Goal: Use online tool/utility: Utilize a website feature to perform a specific function

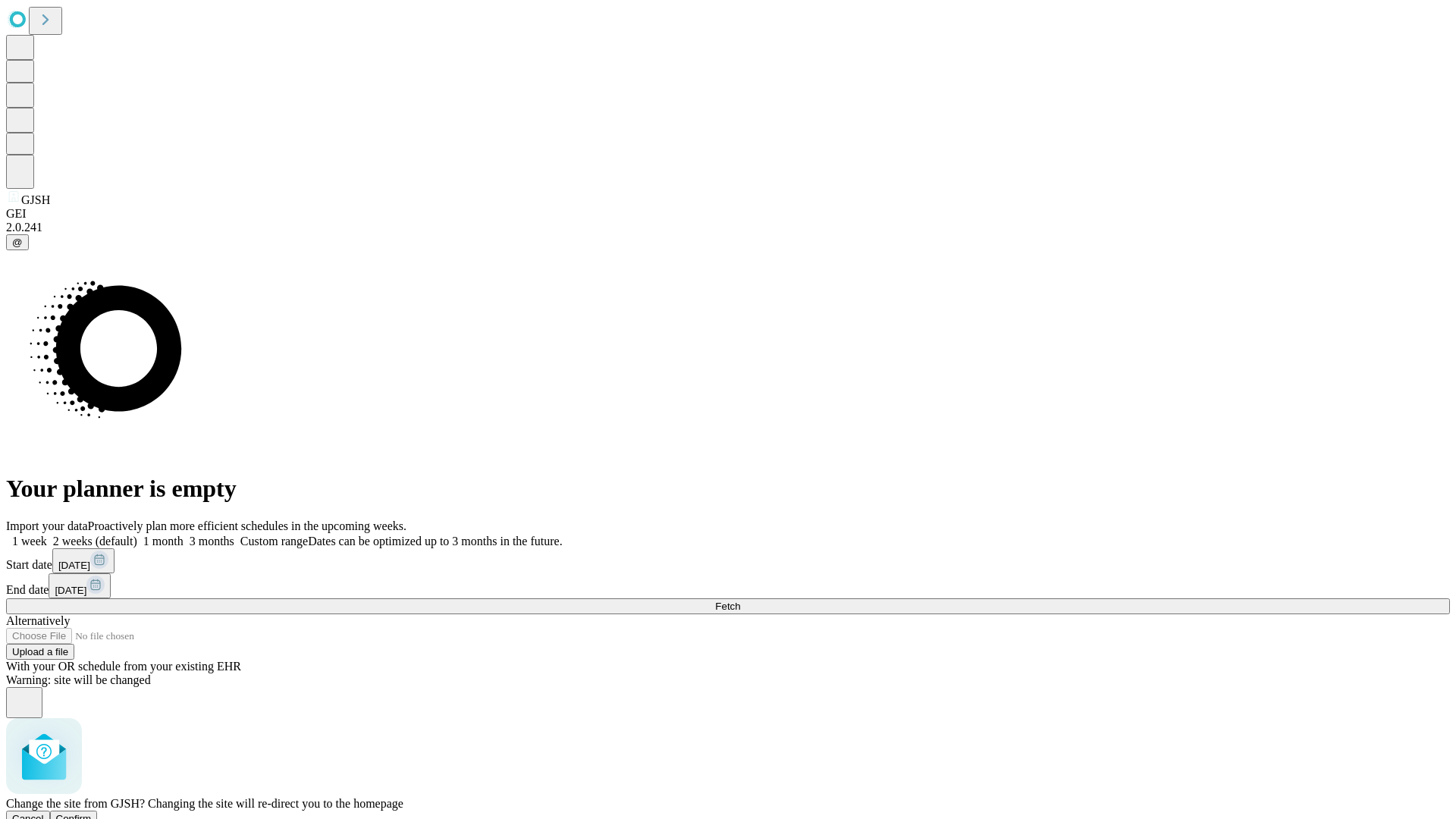
click at [92, 813] on span "Confirm" at bounding box center [74, 819] width 36 height 11
click at [183, 535] on label "1 month" at bounding box center [160, 542] width 47 height 13
click at [740, 601] on span "Fetch" at bounding box center [727, 606] width 25 height 11
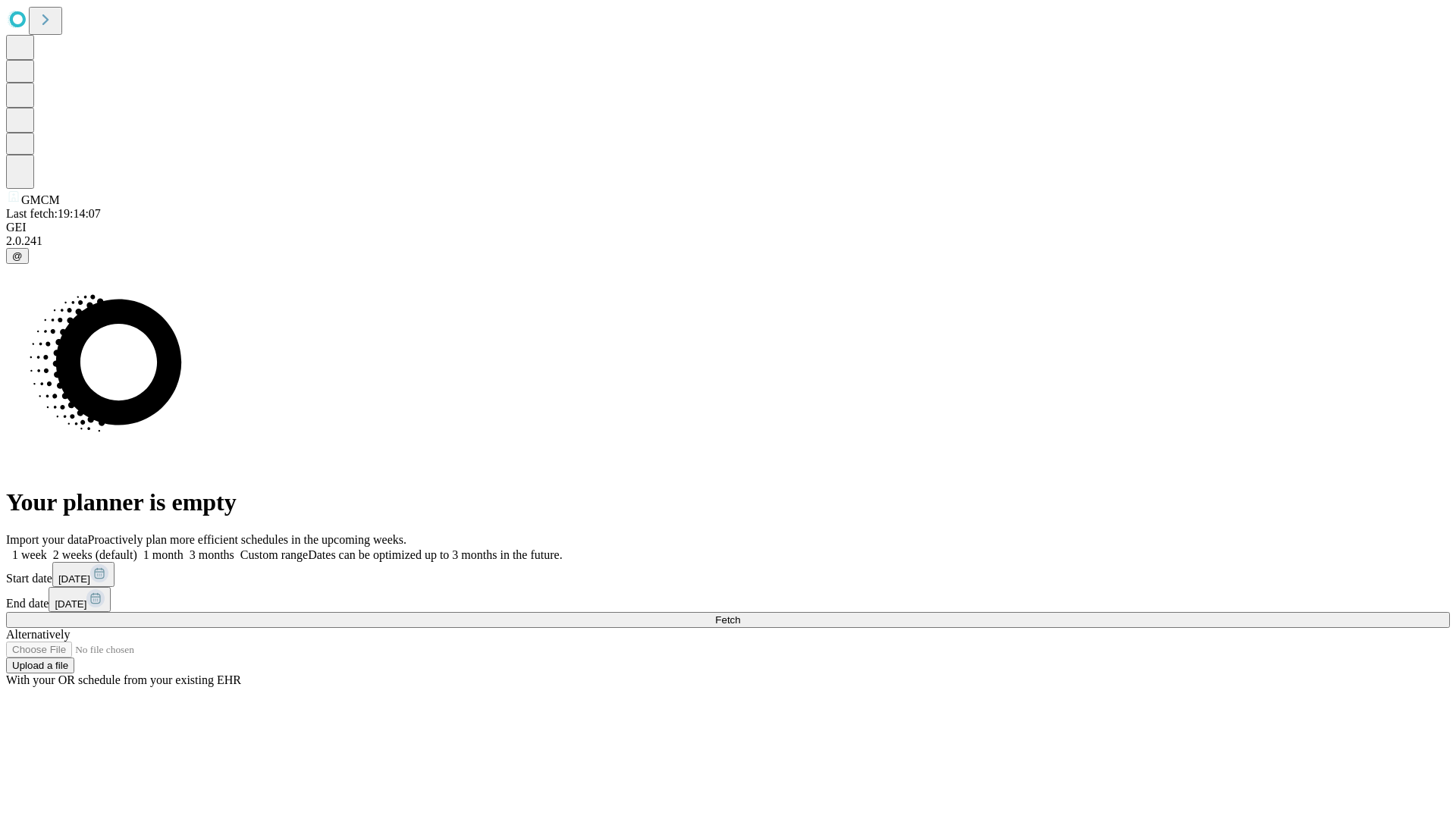
click at [183, 548] on label "1 month" at bounding box center [160, 555] width 47 height 13
click at [740, 614] on span "Fetch" at bounding box center [727, 620] width 25 height 11
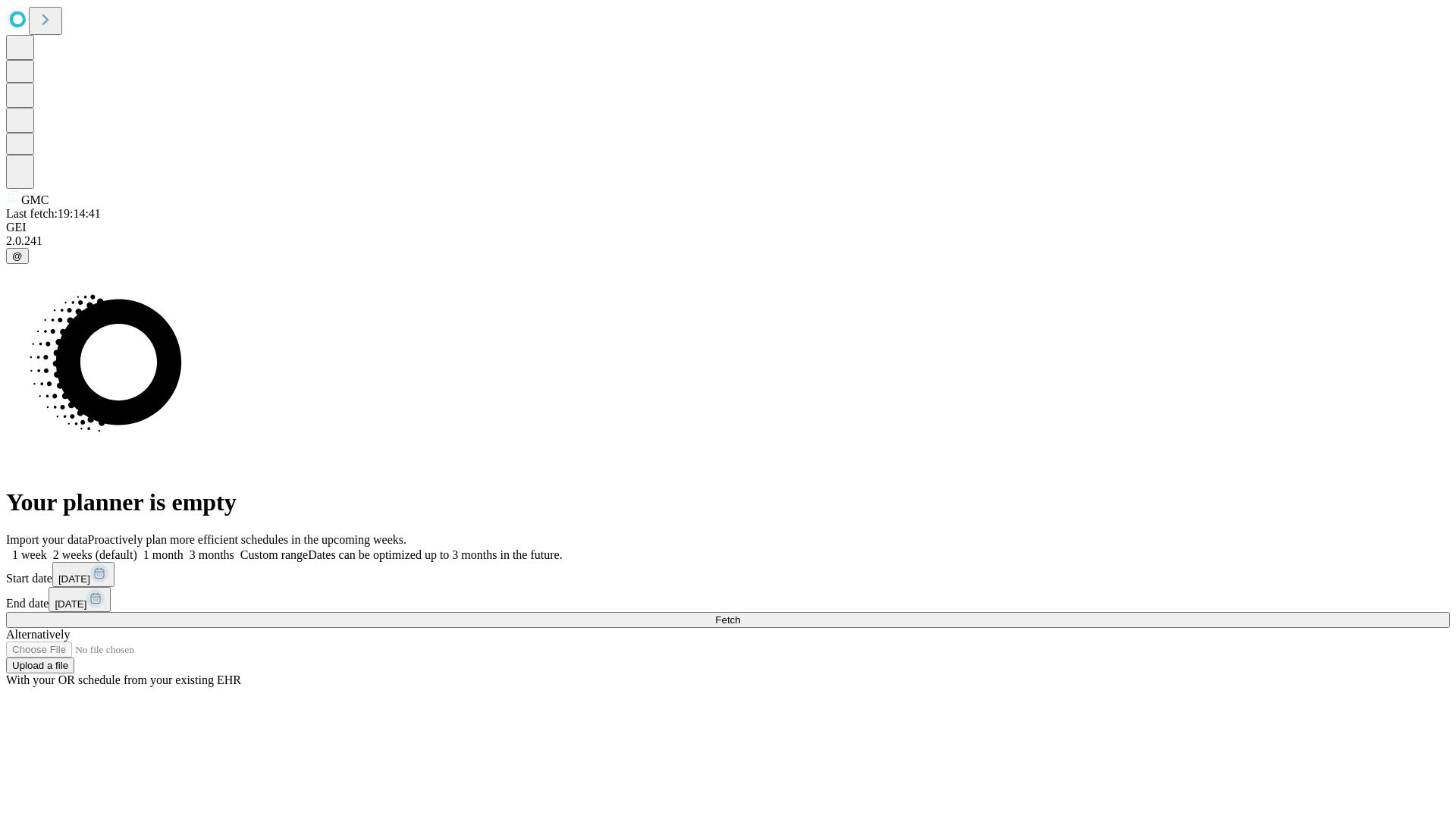
click at [740, 614] on span "Fetch" at bounding box center [727, 620] width 25 height 11
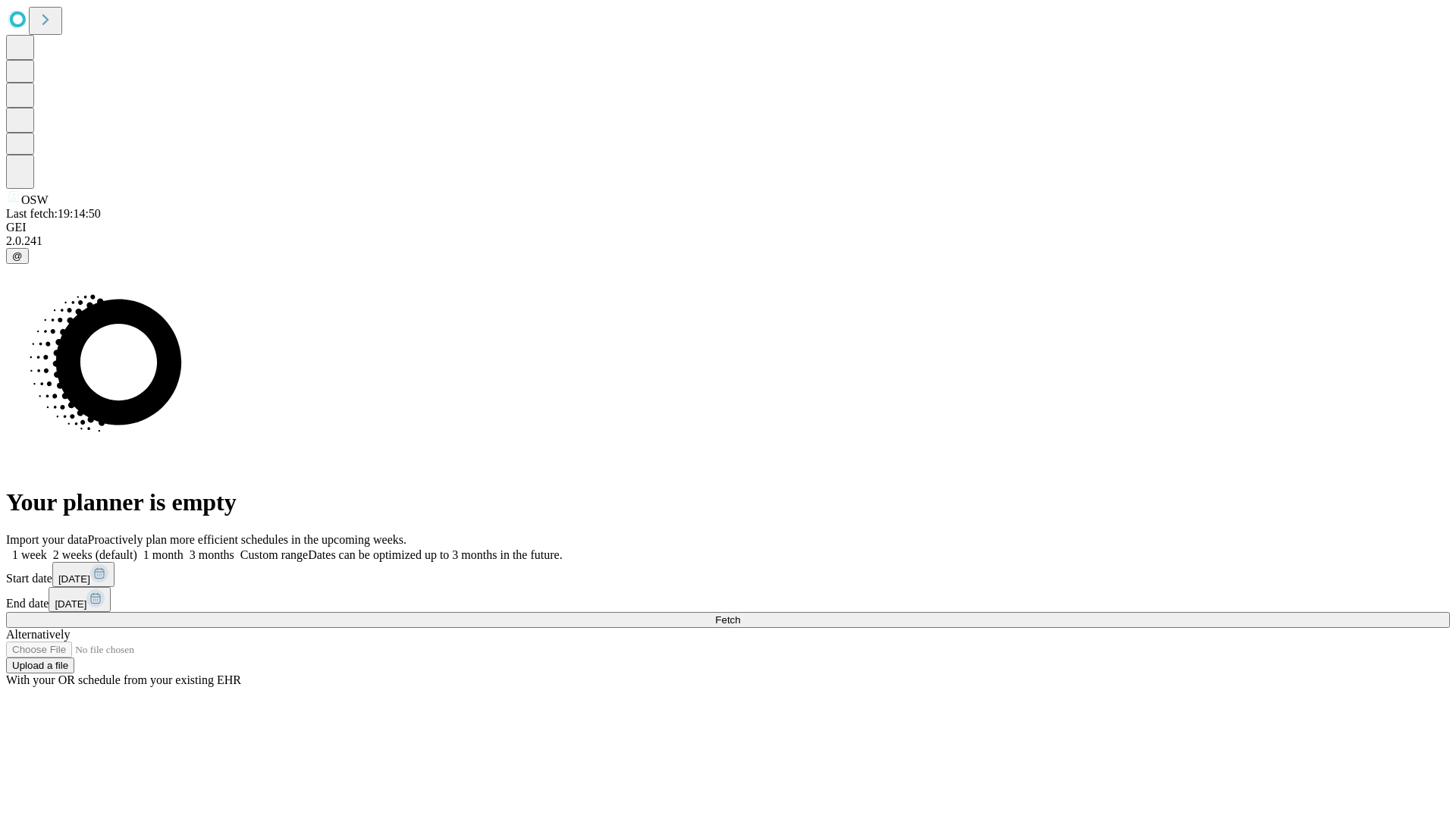
click at [183, 548] on label "1 month" at bounding box center [160, 555] width 47 height 13
click at [740, 614] on span "Fetch" at bounding box center [727, 620] width 25 height 11
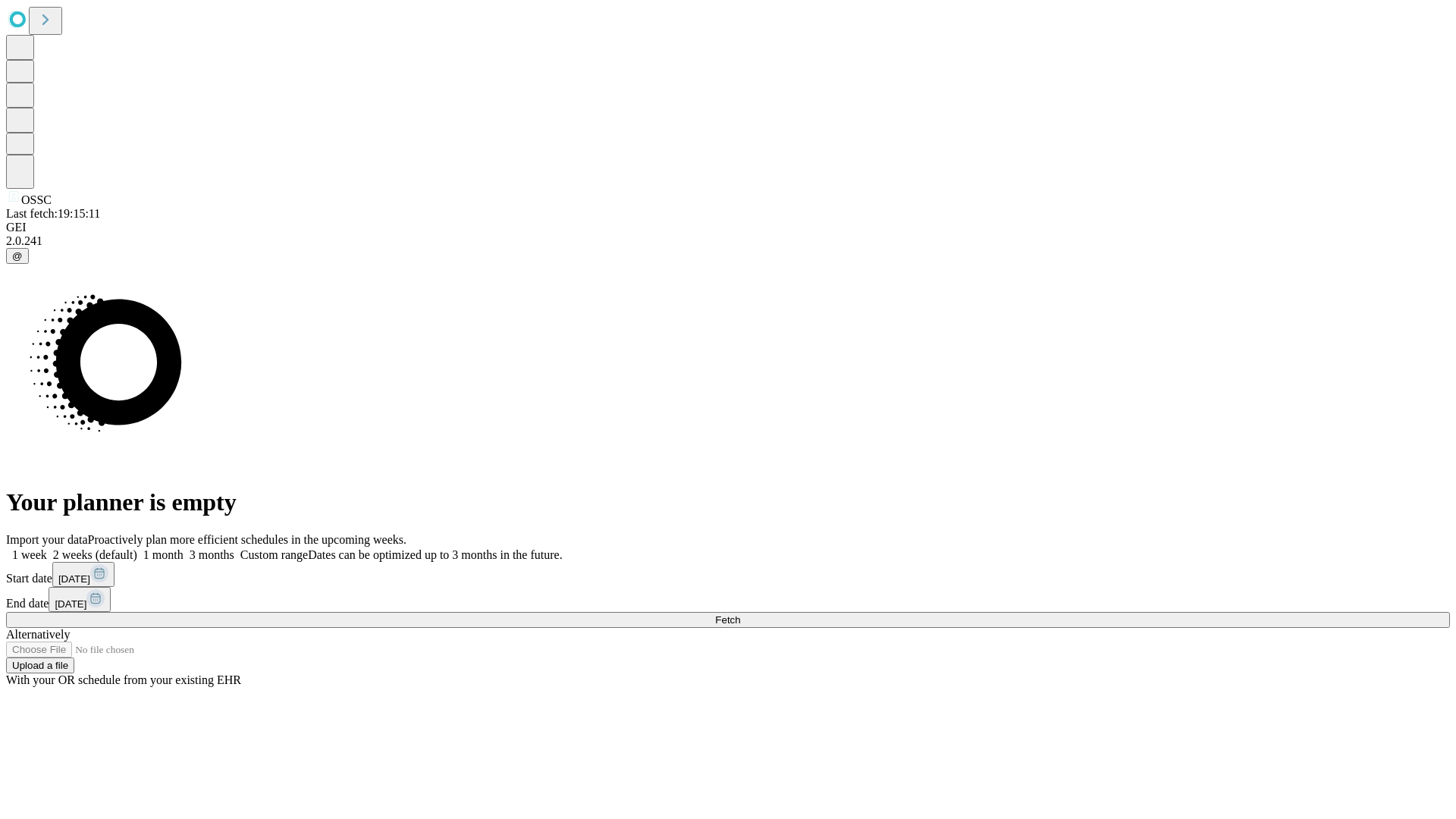
click at [183, 548] on label "1 month" at bounding box center [160, 555] width 47 height 13
click at [740, 614] on span "Fetch" at bounding box center [727, 620] width 25 height 11
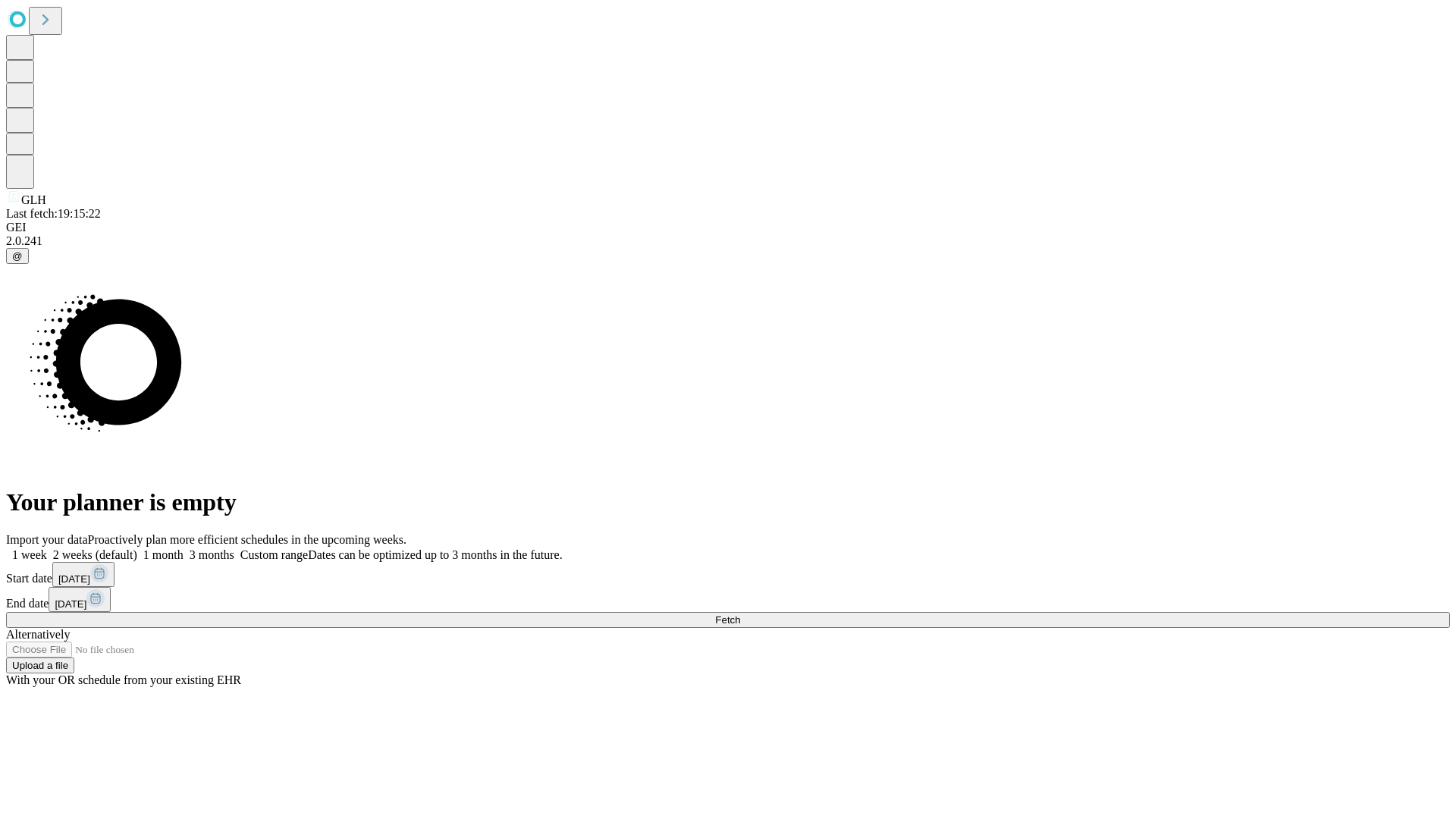
click at [183, 548] on label "1 month" at bounding box center [160, 555] width 47 height 13
click at [740, 614] on span "Fetch" at bounding box center [727, 620] width 25 height 11
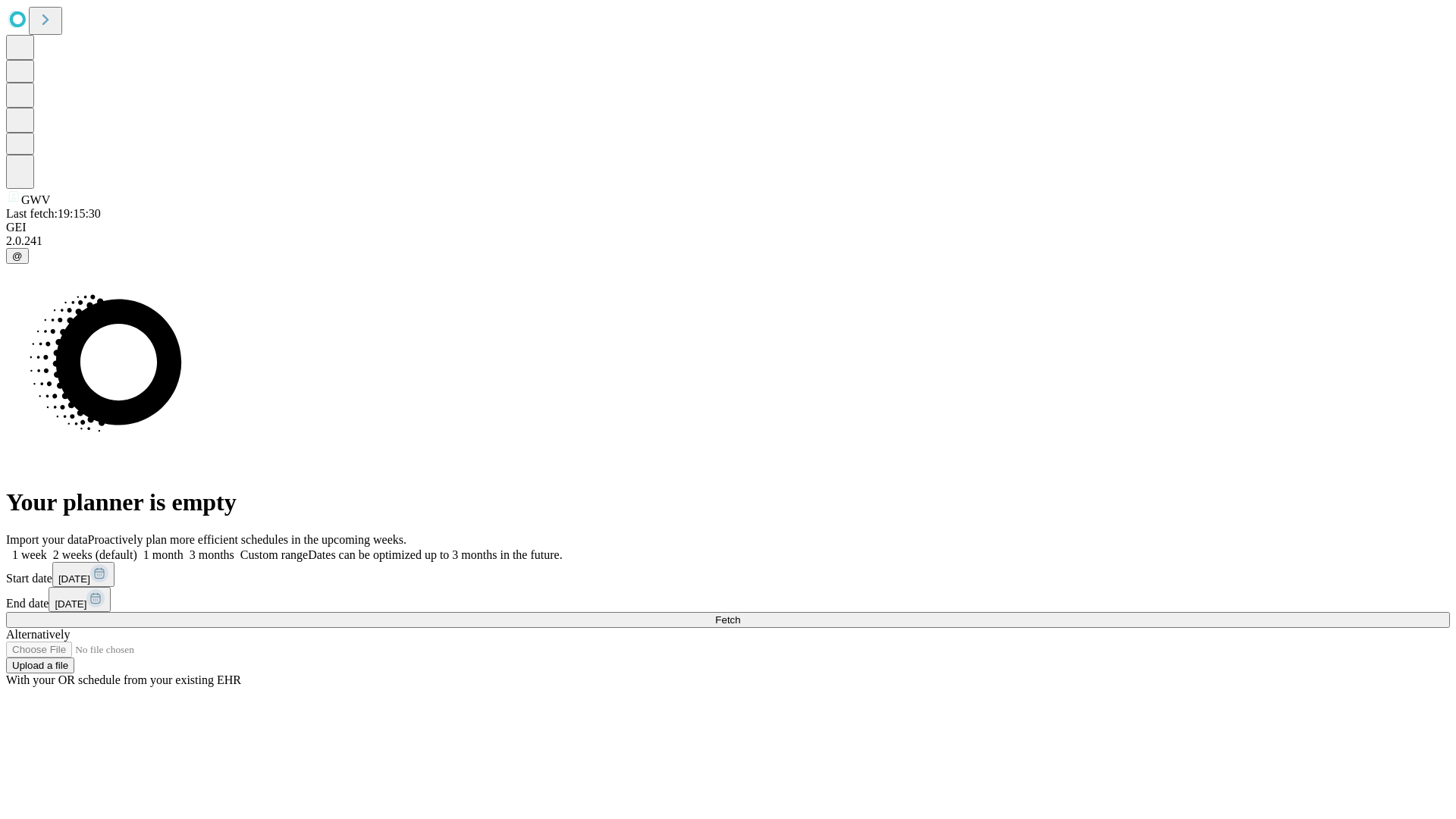
click at [183, 548] on label "1 month" at bounding box center [160, 555] width 47 height 13
click at [740, 614] on span "Fetch" at bounding box center [727, 620] width 25 height 11
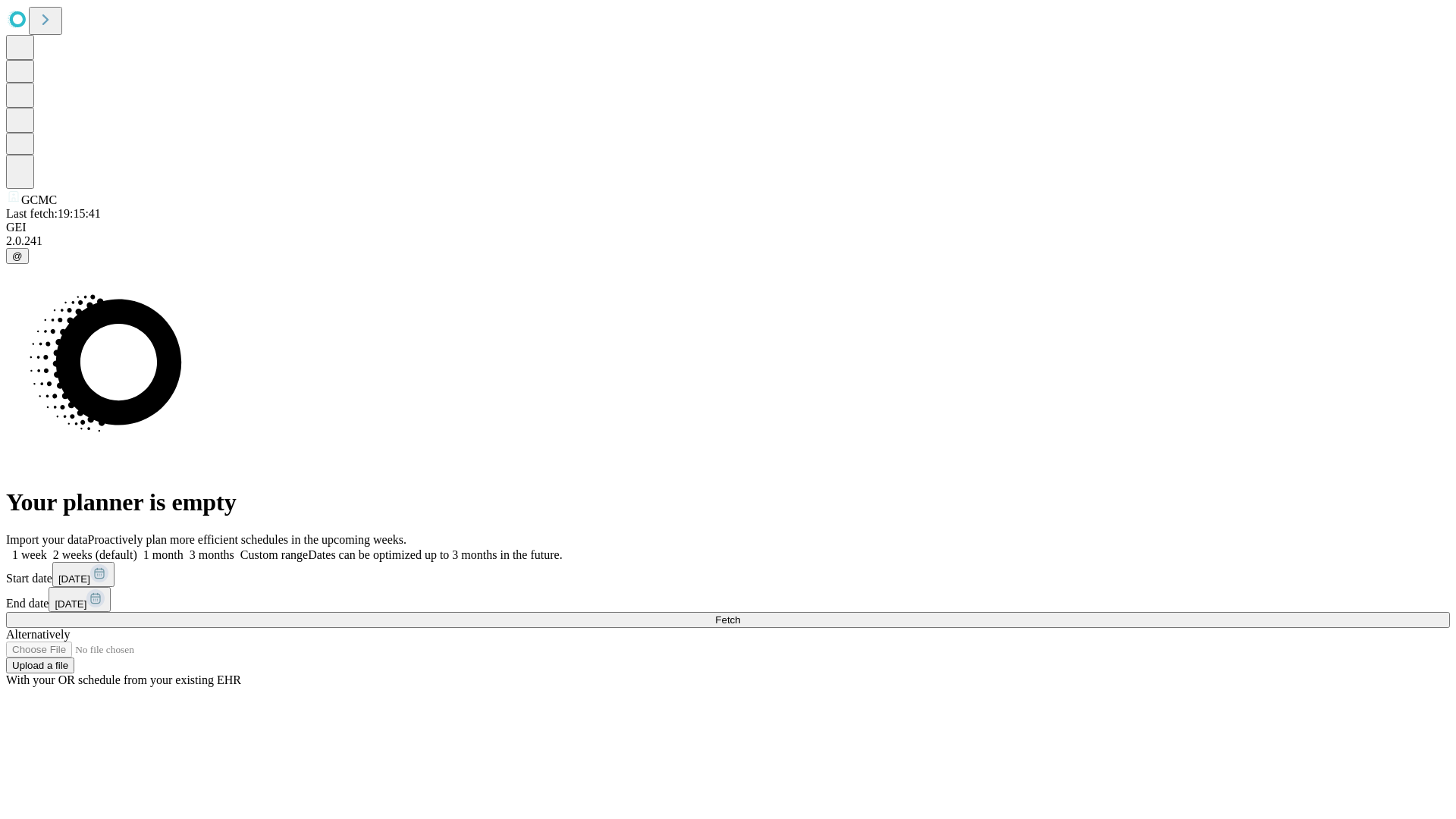
click at [183, 548] on label "1 month" at bounding box center [160, 555] width 47 height 13
click at [740, 614] on span "Fetch" at bounding box center [727, 620] width 25 height 11
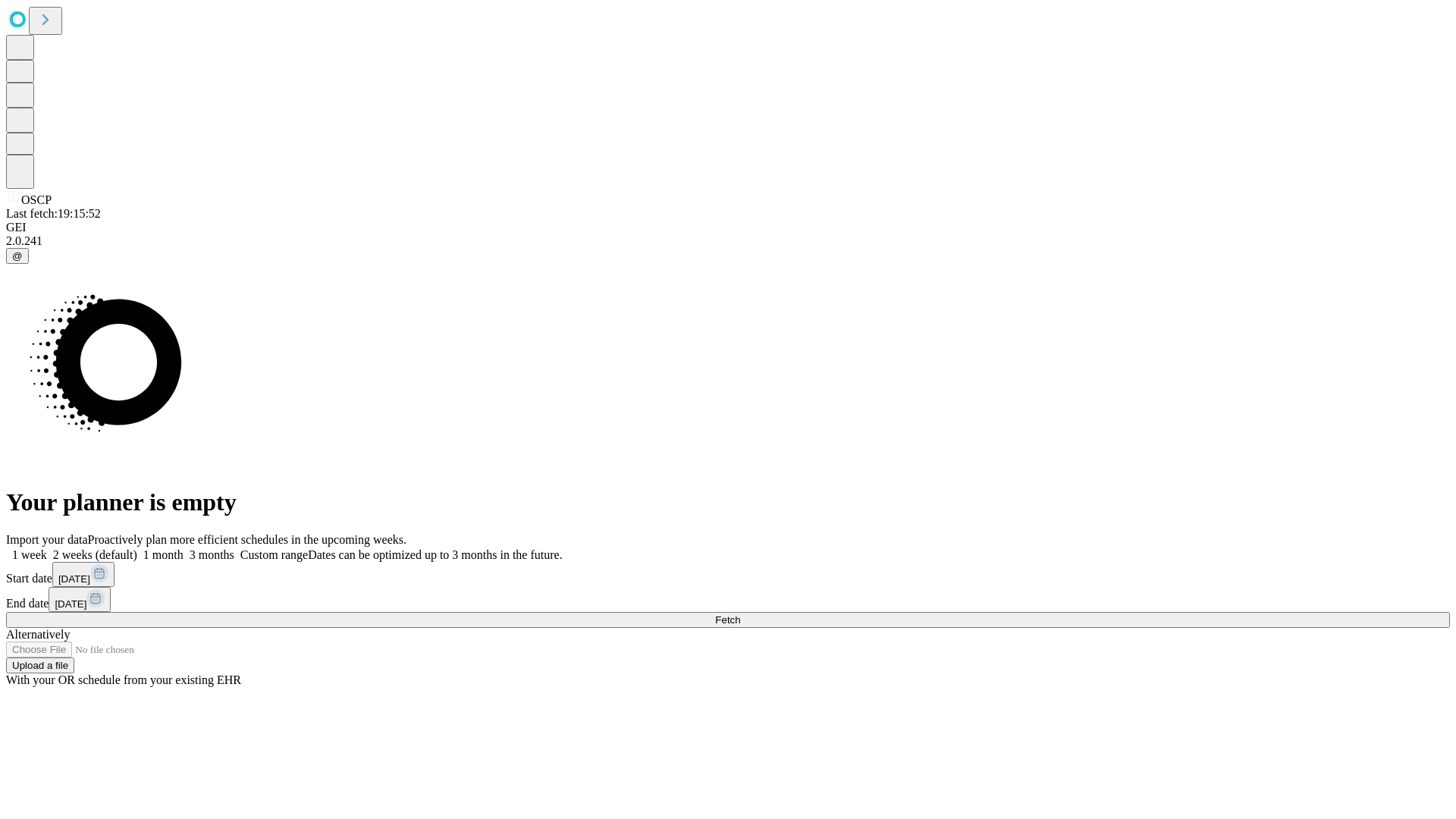
click at [183, 548] on label "1 month" at bounding box center [160, 555] width 47 height 13
click at [740, 614] on span "Fetch" at bounding box center [727, 620] width 25 height 11
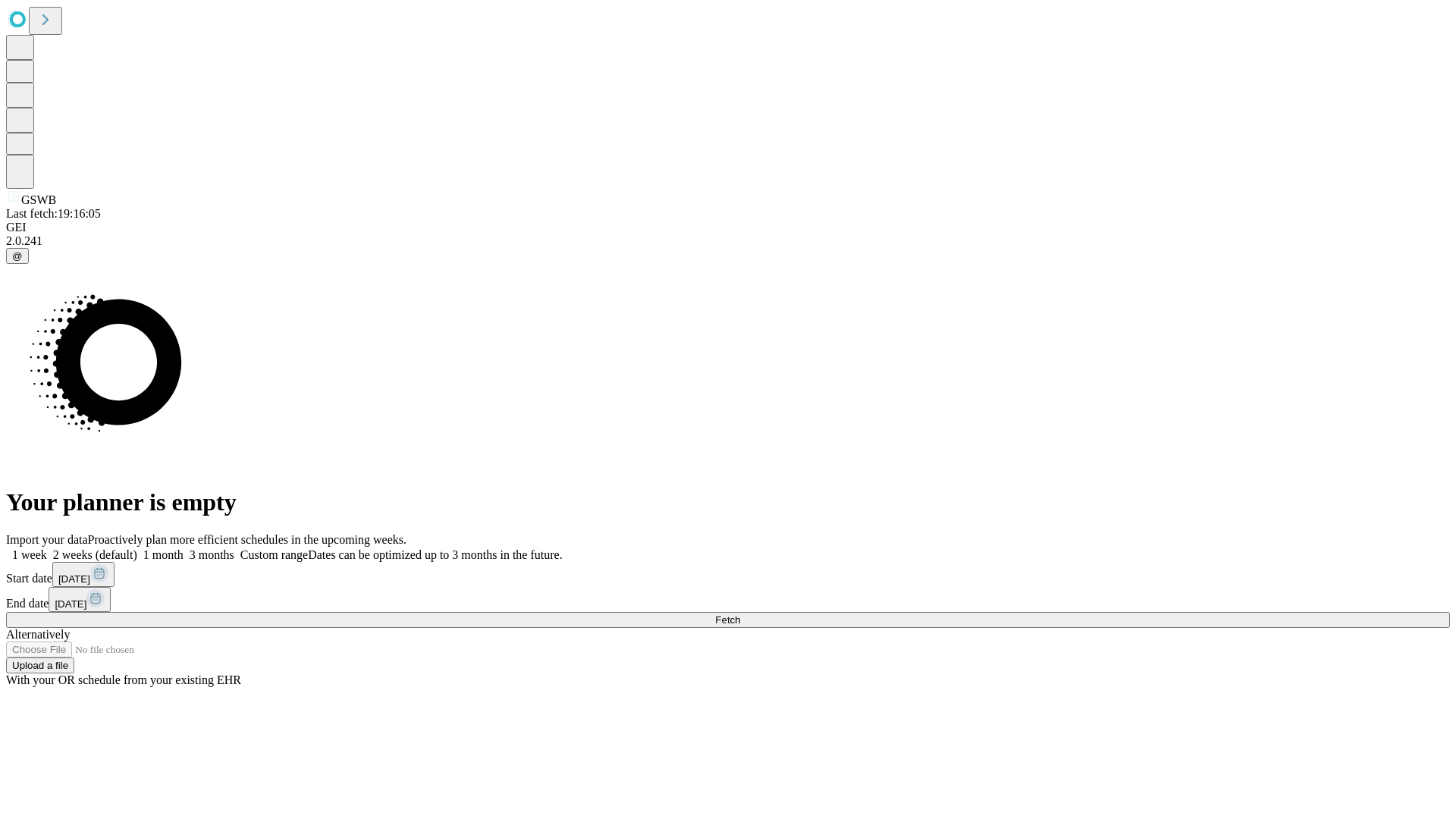
click at [183, 548] on label "1 month" at bounding box center [160, 555] width 47 height 13
click at [740, 614] on span "Fetch" at bounding box center [727, 620] width 25 height 11
